Goal: Task Accomplishment & Management: Manage account settings

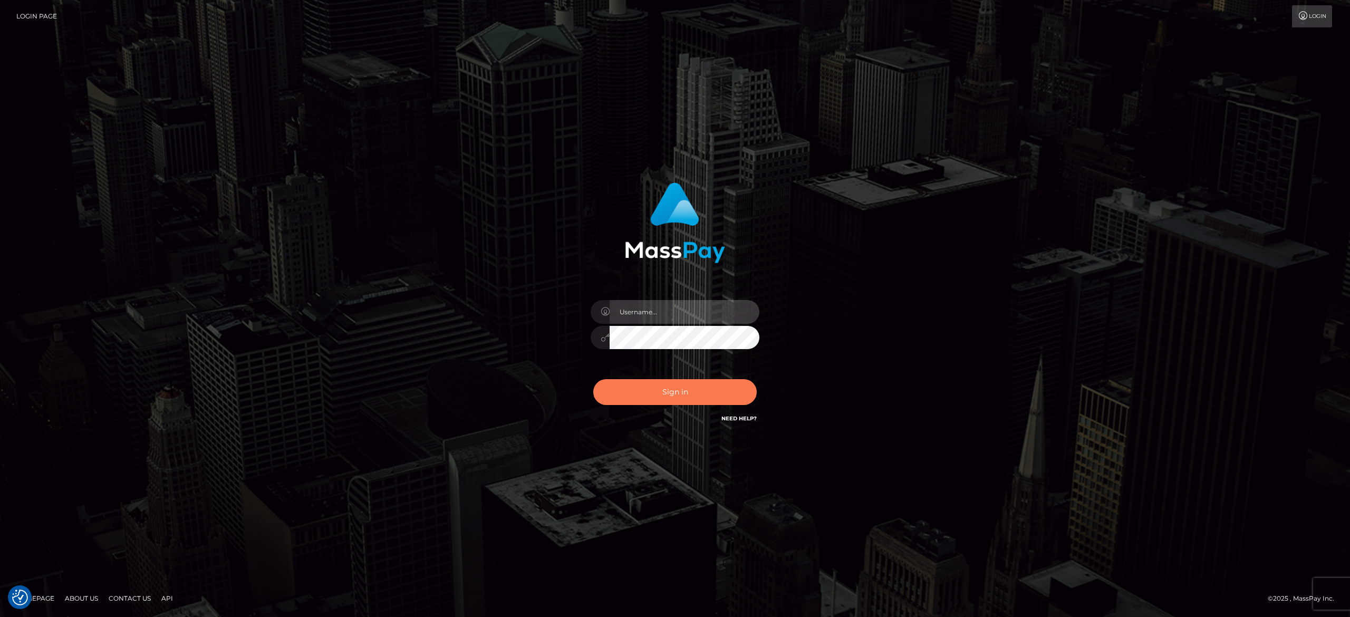
type input "[PERSON_NAME].[PERSON_NAME]"
click at [664, 389] on button "Sign in" at bounding box center [674, 392] width 163 height 26
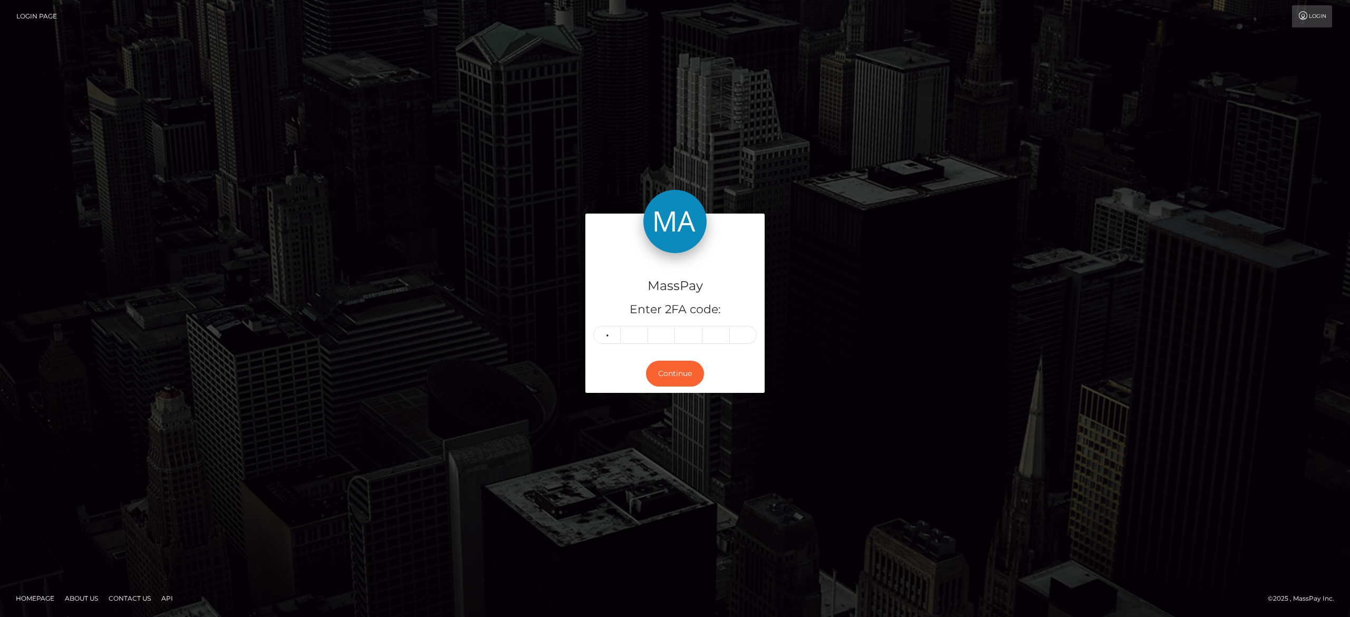
type input "8"
type input "1"
type input "9"
type input "2"
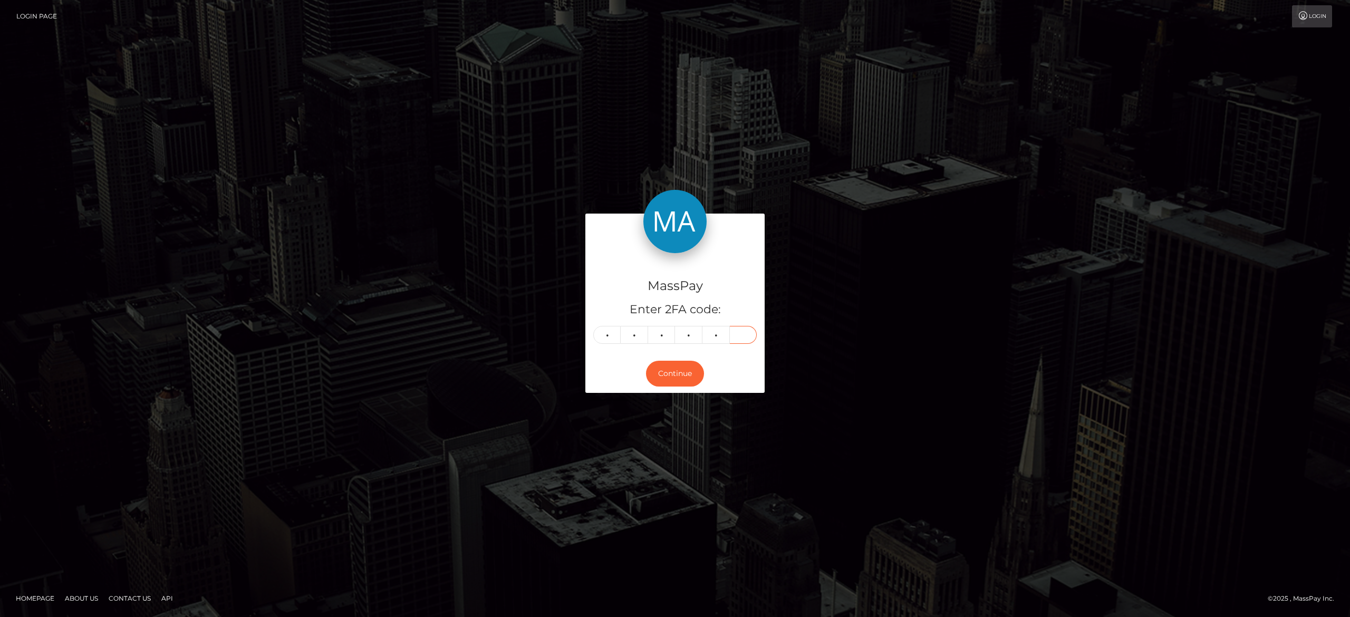
type input "1"
